Goal: Task Accomplishment & Management: Manage account settings

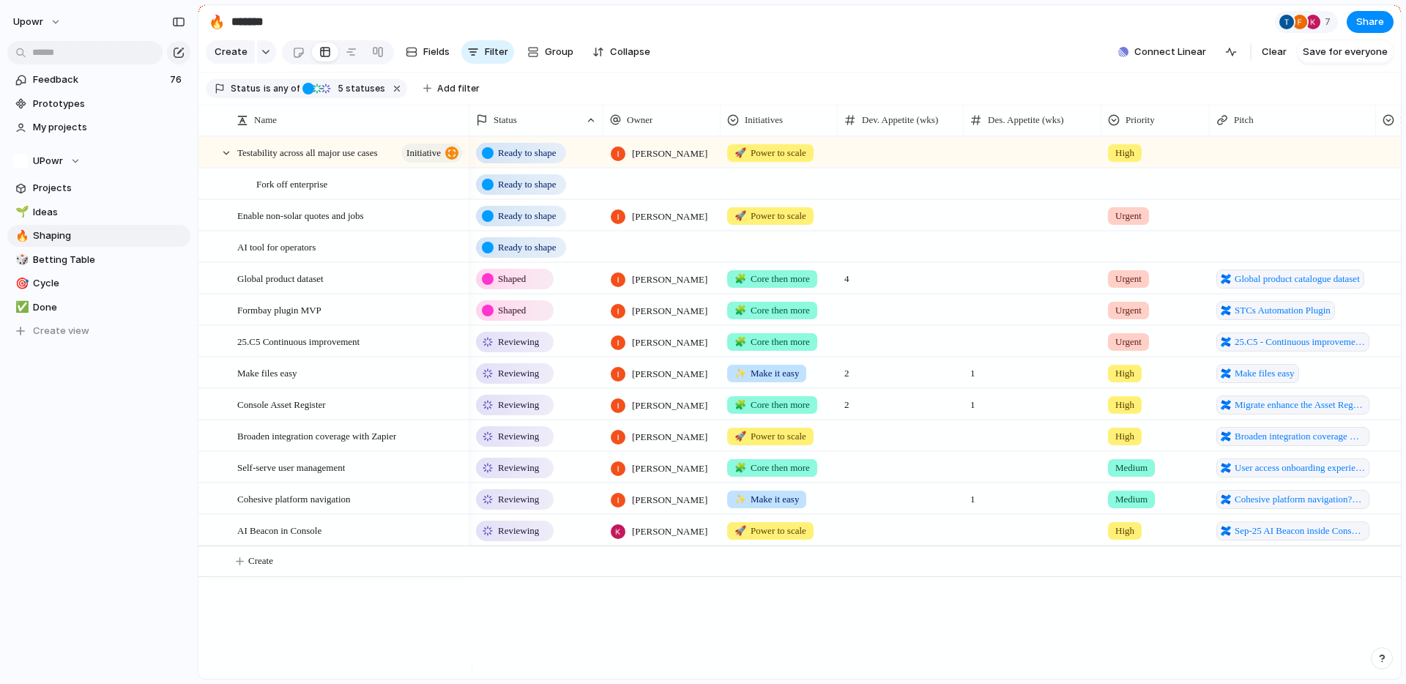
click at [578, 226] on div "Ready to shape" at bounding box center [536, 214] width 133 height 26
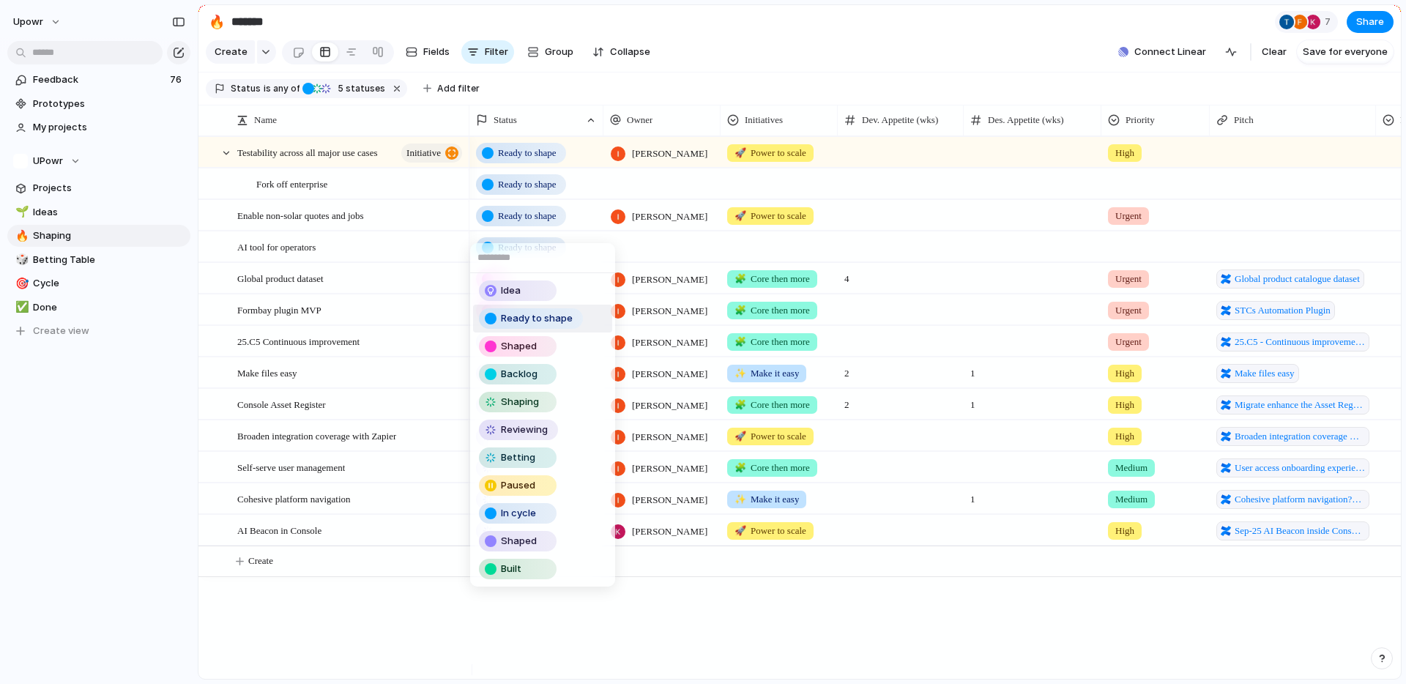
click at [553, 229] on div "Idea Ready to shape Shaped Backlog Shaping Reviewing Betting Paused In cycle Sh…" at bounding box center [703, 342] width 1406 height 684
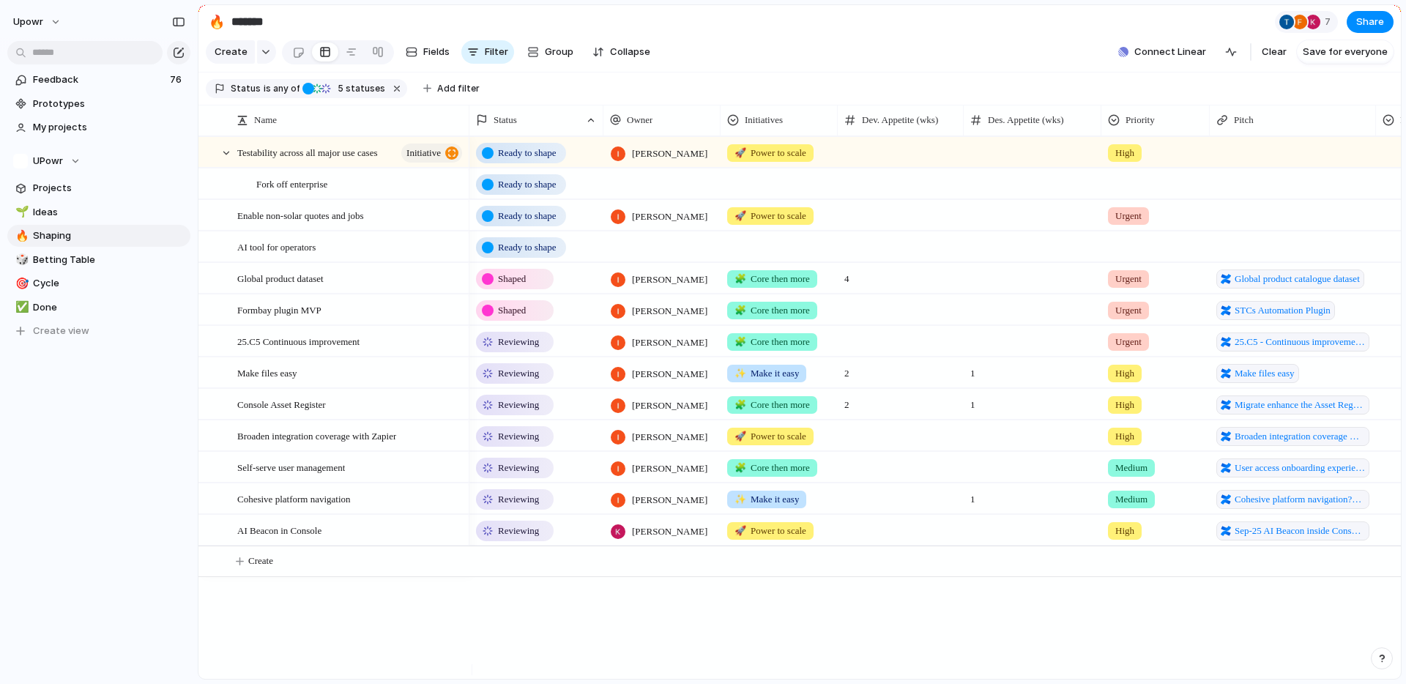
click at [553, 223] on span "Ready to shape" at bounding box center [527, 216] width 58 height 15
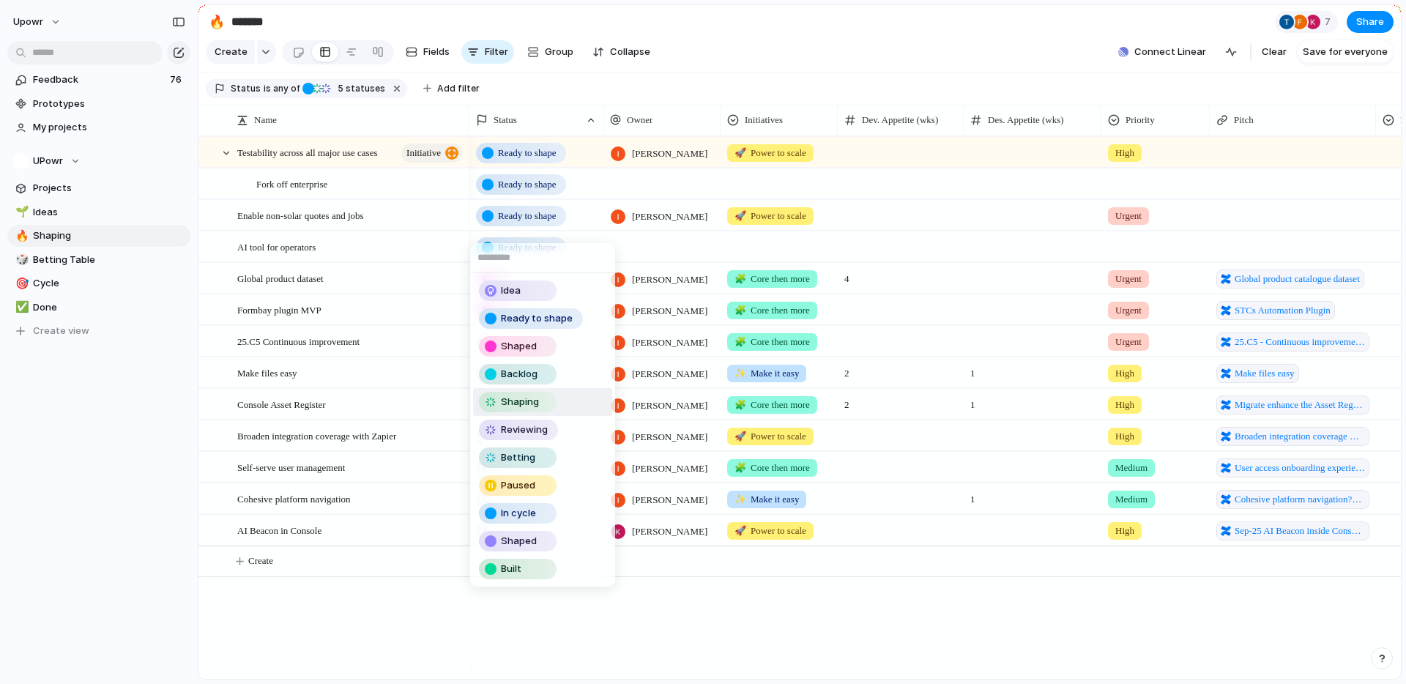
click at [529, 404] on span "Shaping" at bounding box center [520, 402] width 38 height 15
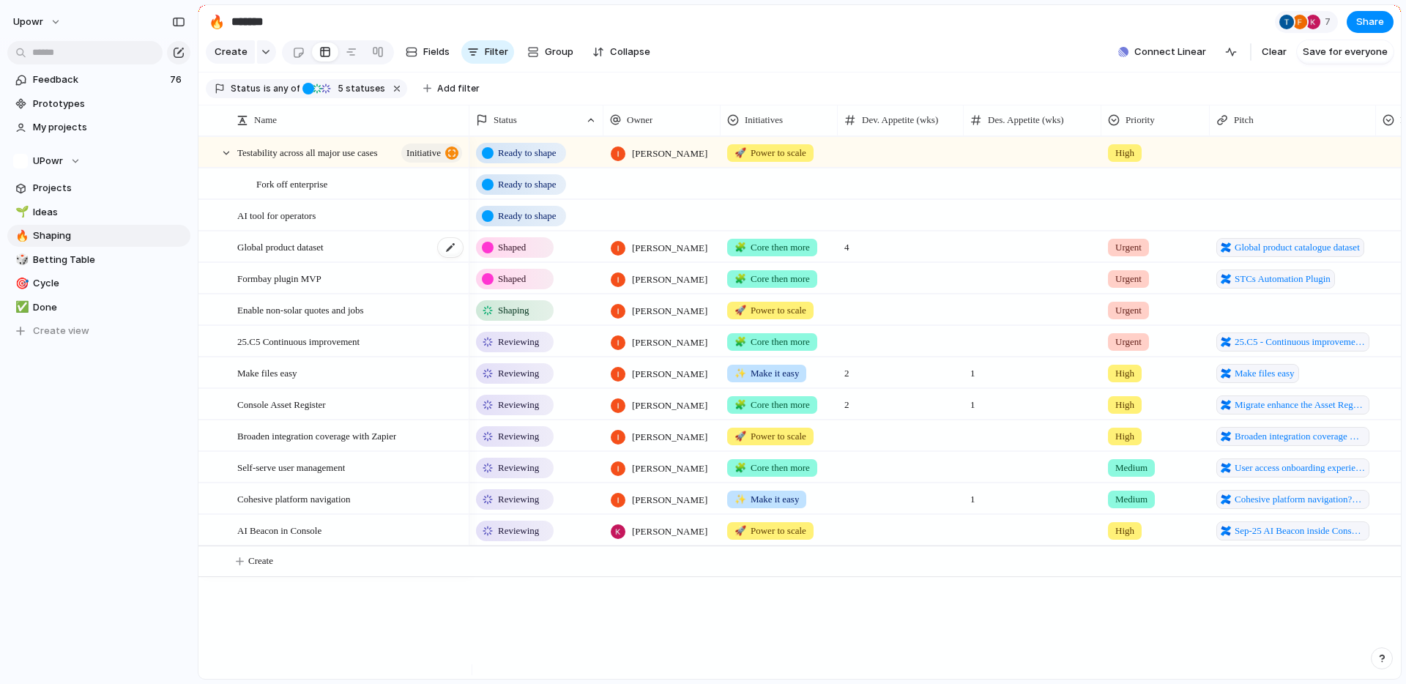
click at [324, 247] on div "Global product dataset" at bounding box center [350, 247] width 227 height 30
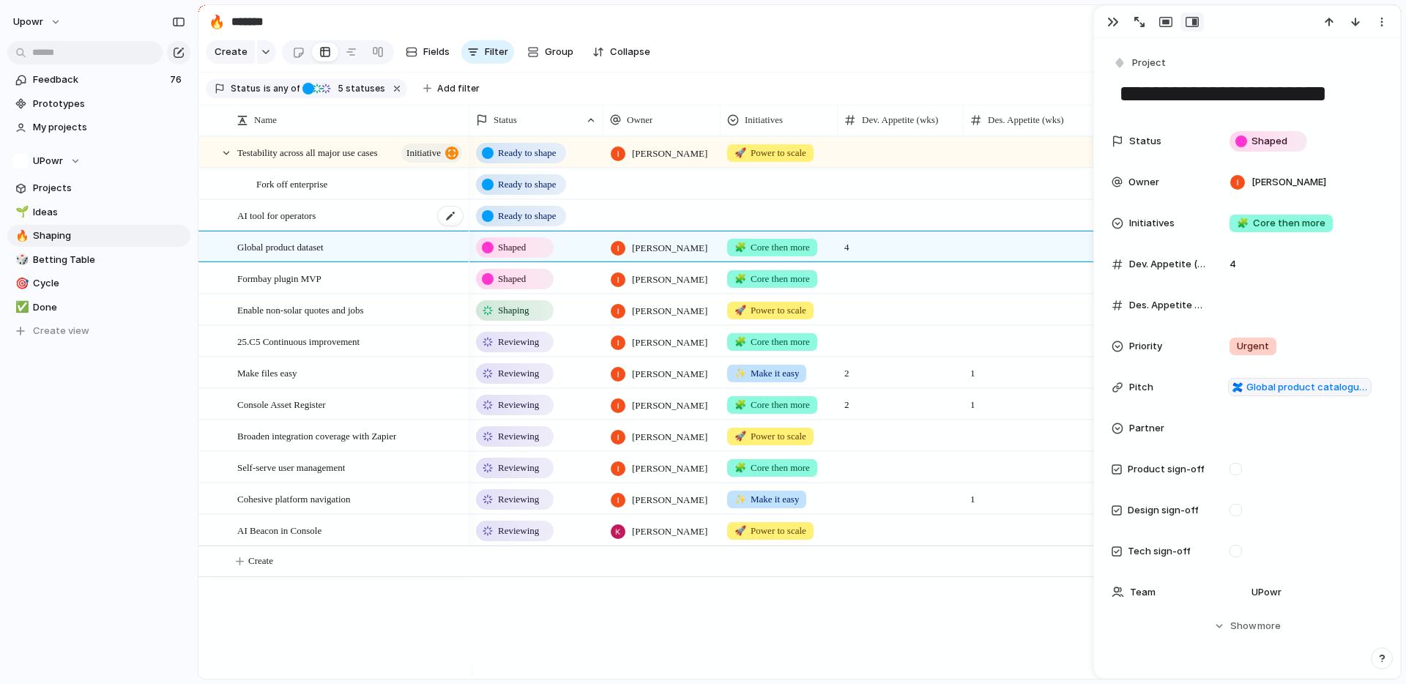
click at [304, 223] on span "AI tool for operators" at bounding box center [276, 214] width 78 height 17
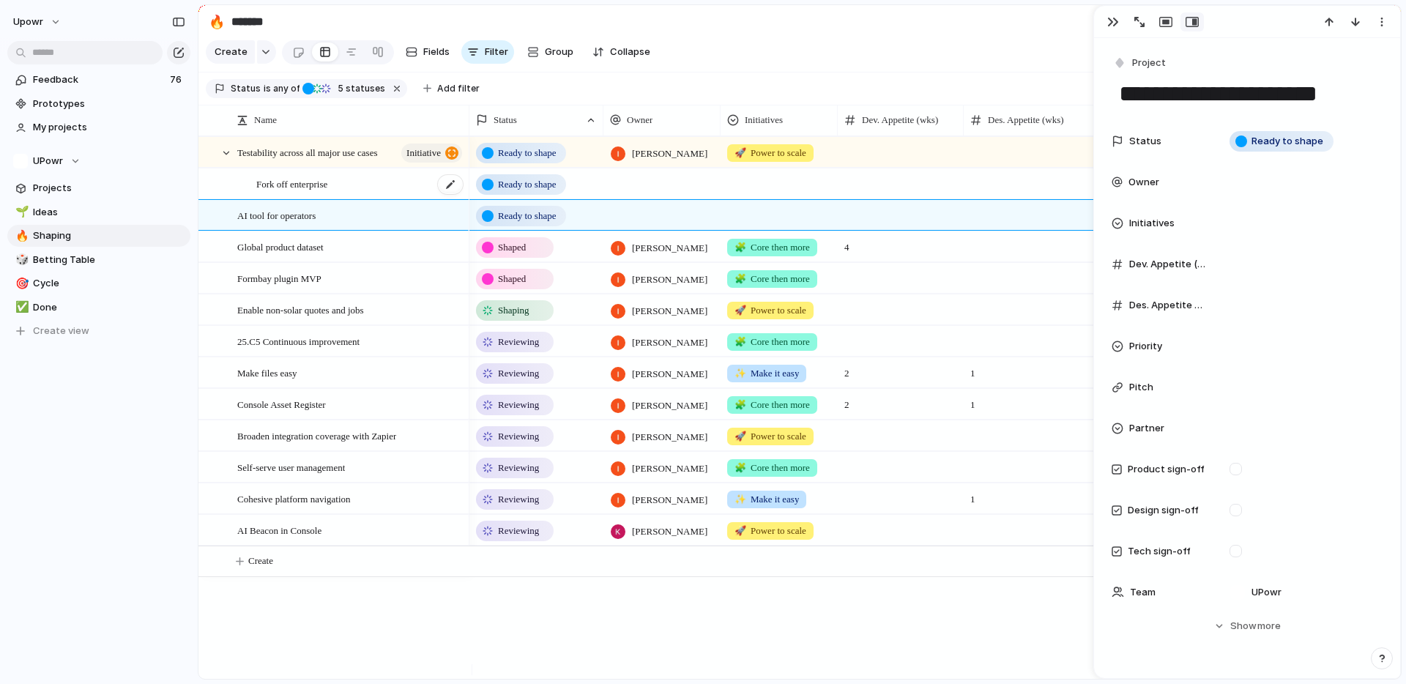
click at [354, 198] on div "Fork off enterprise" at bounding box center [360, 184] width 208 height 30
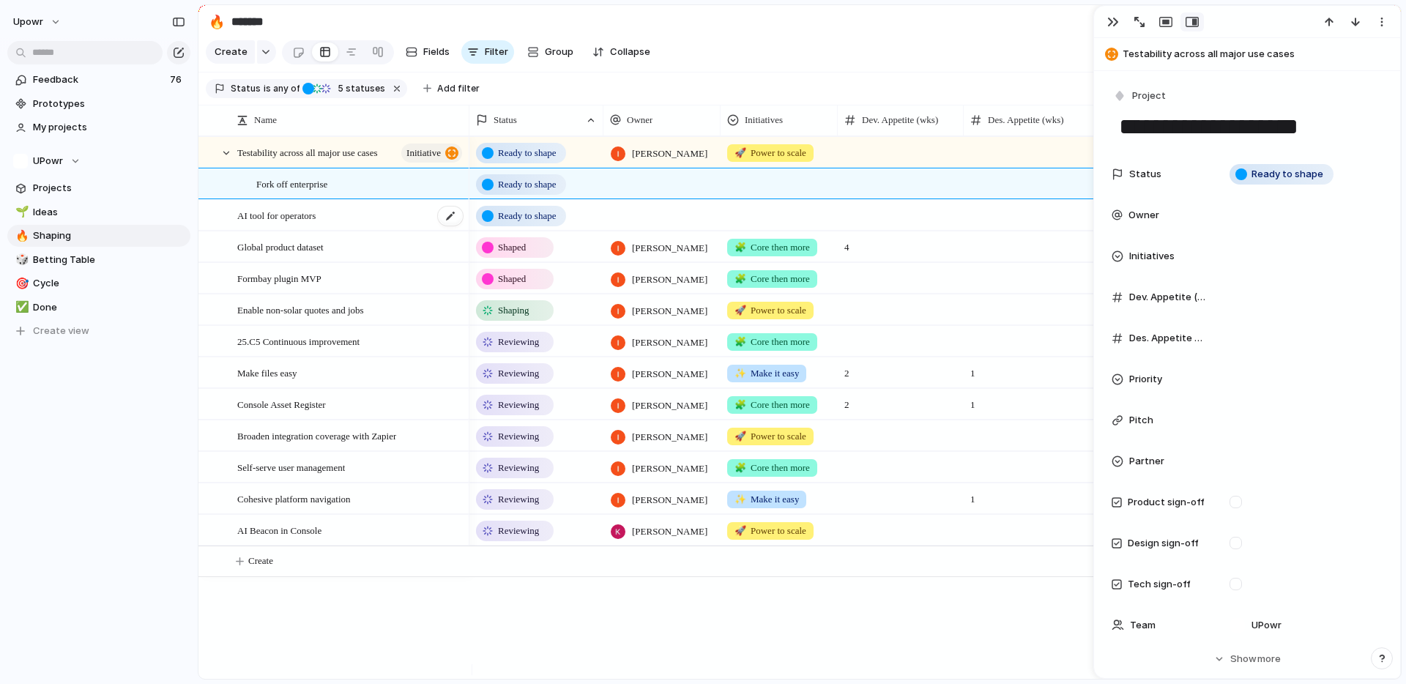
click at [357, 230] on div "AI tool for operators" at bounding box center [350, 216] width 227 height 30
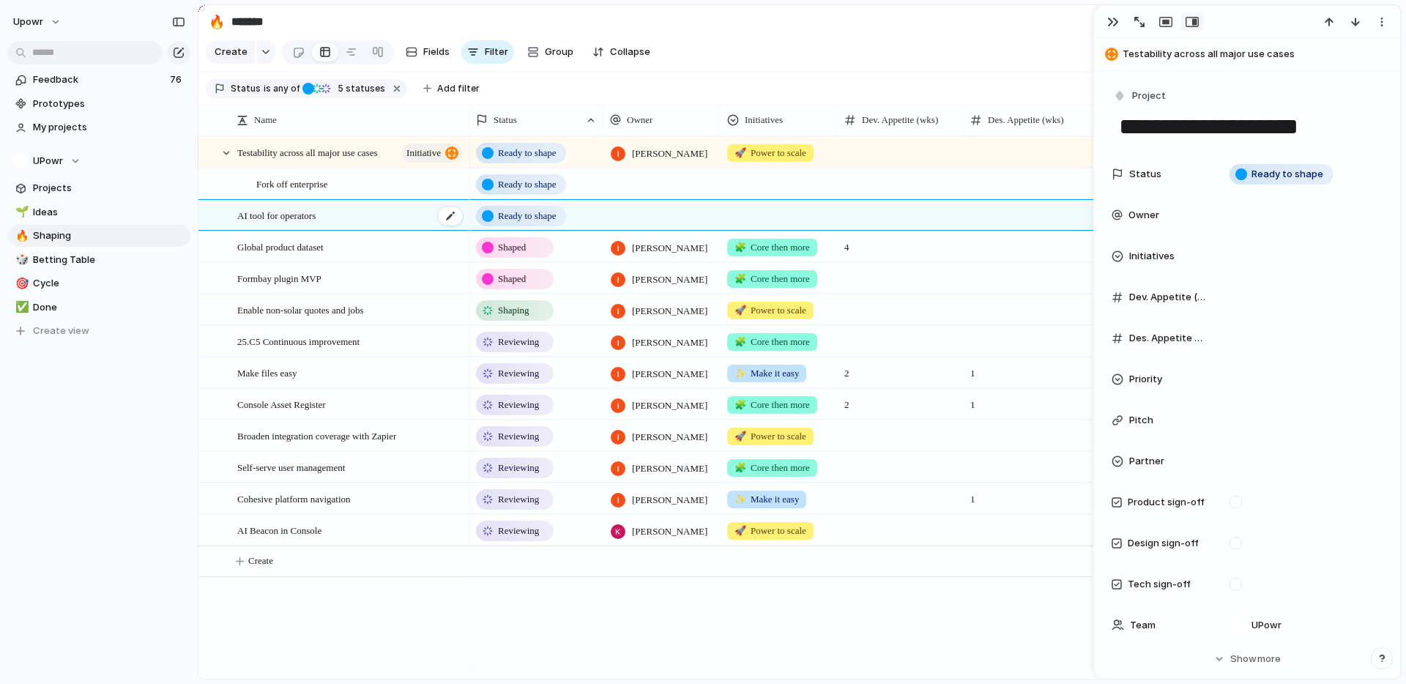
type textarea "**********"
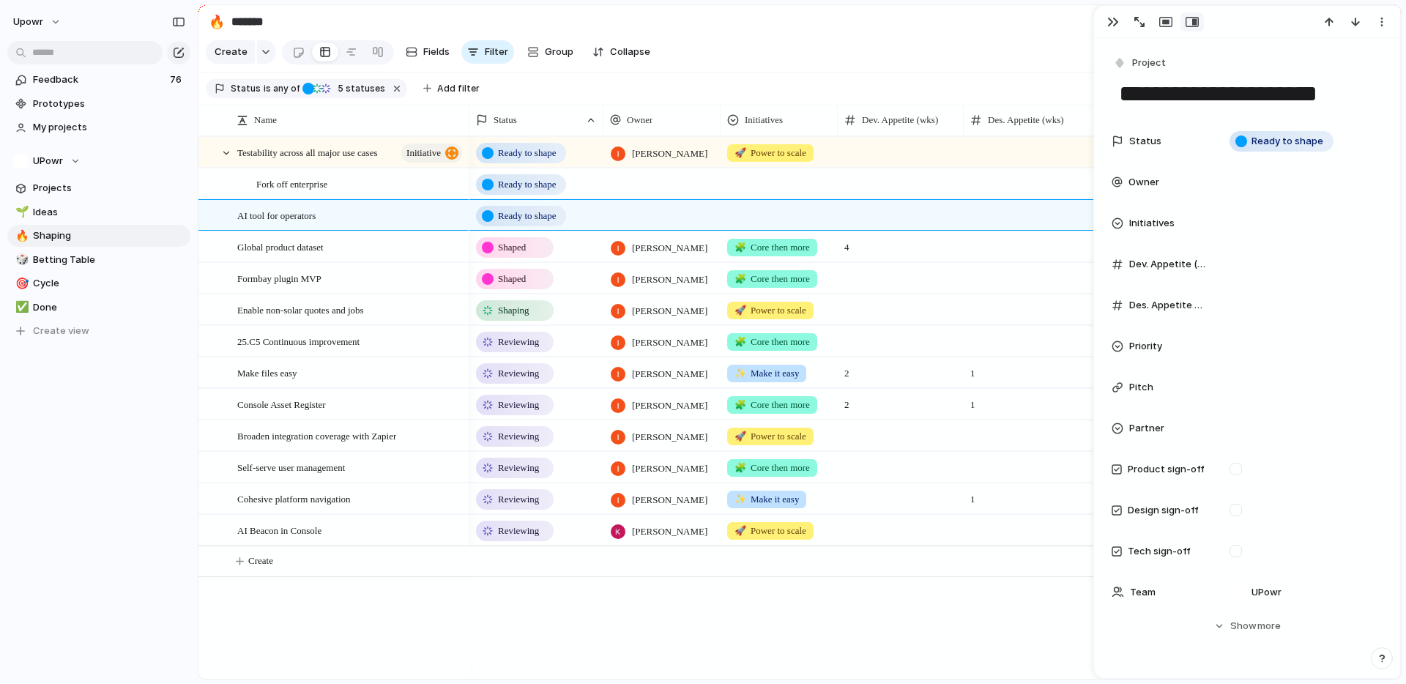
click at [851, 660] on div "Ready to shape [PERSON_NAME] 🚀 Power to scale High Ready to shape Shaping [PERS…" at bounding box center [934, 407] width 931 height 542
